Goal: Task Accomplishment & Management: Complete application form

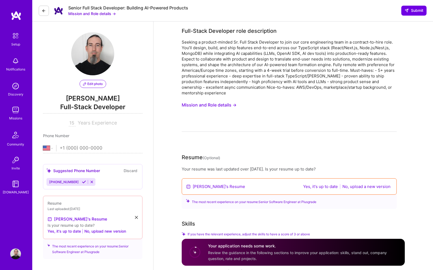
select select "US"
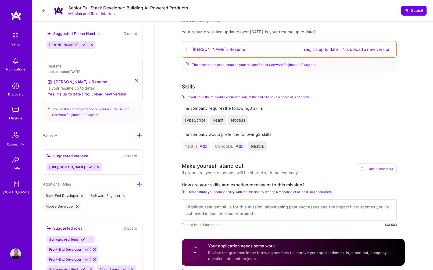
drag, startPoint x: 165, startPoint y: 121, endPoint x: 165, endPoint y: 115, distance: 5.7
drag, startPoint x: 206, startPoint y: 144, endPoint x: 342, endPoint y: 94, distance: 144.8
click at [357, 49] on button "No, upload a new version" at bounding box center [365, 49] width 51 height 6
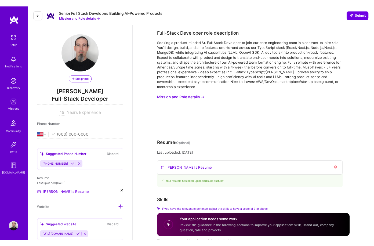
scroll to position [0, 0]
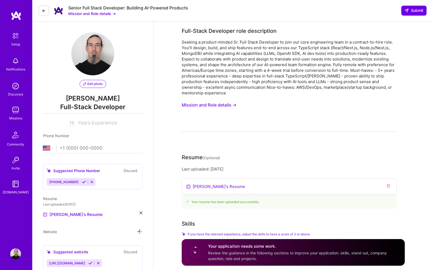
click at [46, 10] on icon at bounding box center [44, 11] width 4 height 4
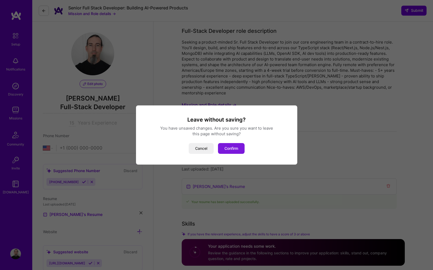
click at [231, 150] on button "Confirm" at bounding box center [231, 148] width 27 height 11
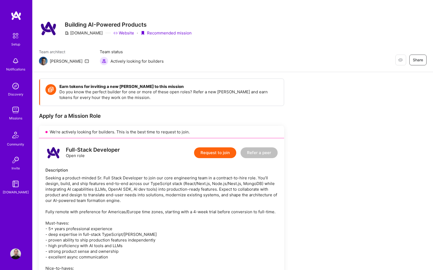
click at [17, 111] on img at bounding box center [15, 109] width 11 height 11
